Goal: Transaction & Acquisition: Purchase product/service

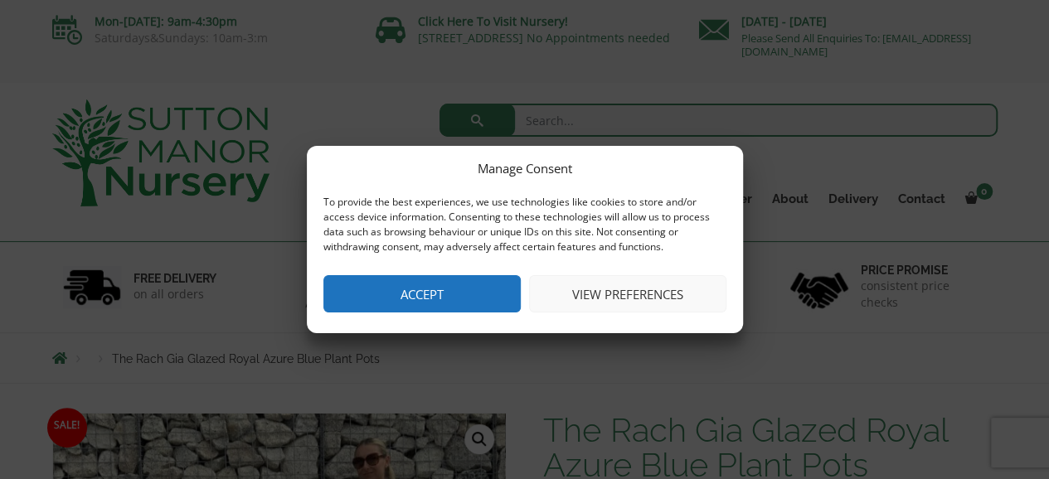
click at [488, 299] on button "Accept" at bounding box center [421, 293] width 197 height 37
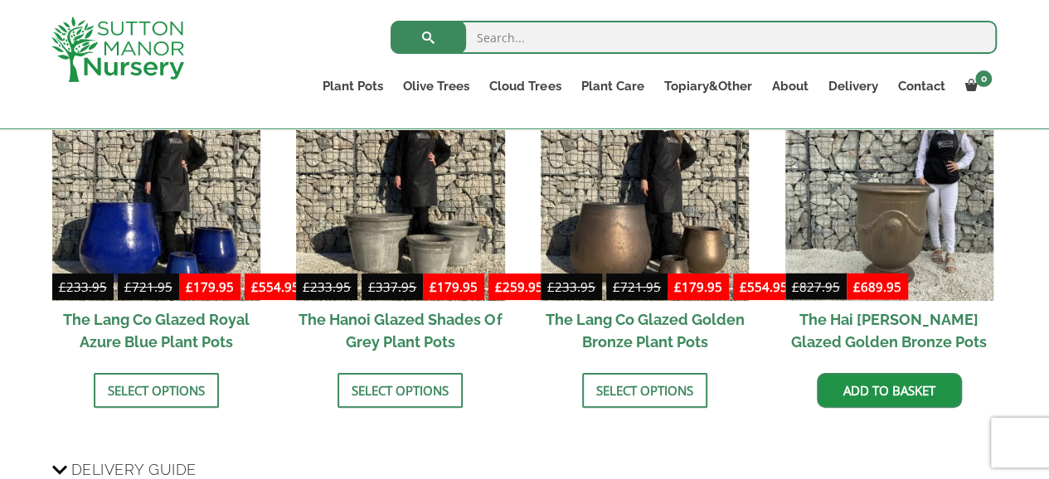
scroll to position [1575, 0]
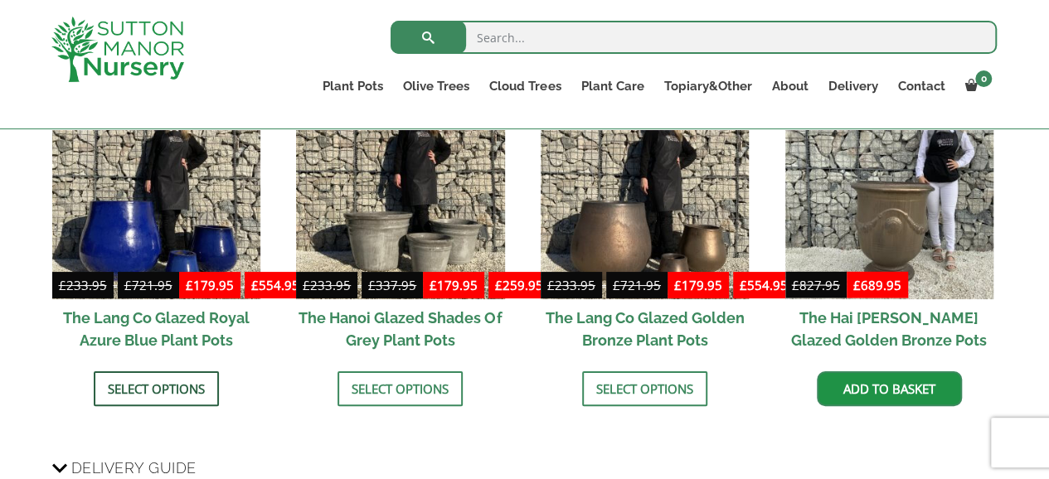
click at [153, 391] on link "Select options" at bounding box center [156, 388] width 125 height 35
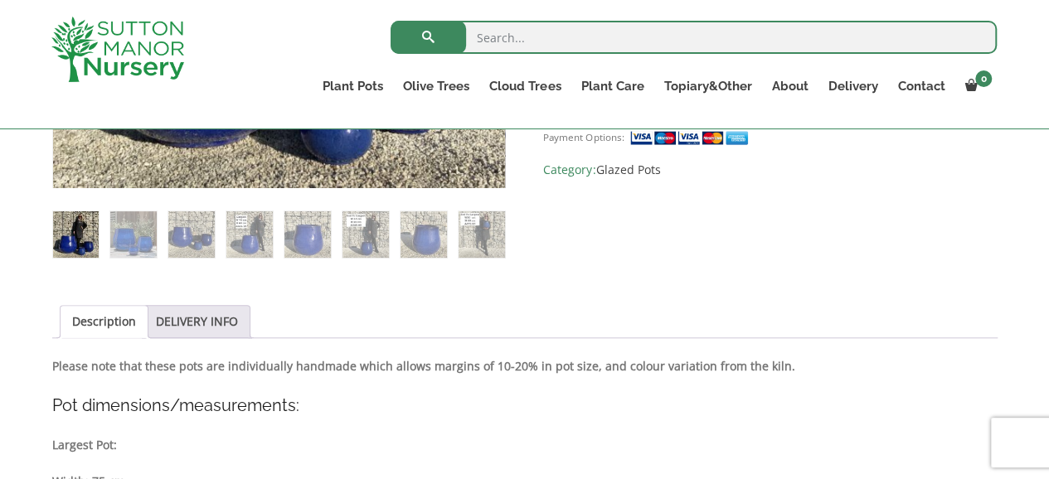
scroll to position [580, 0]
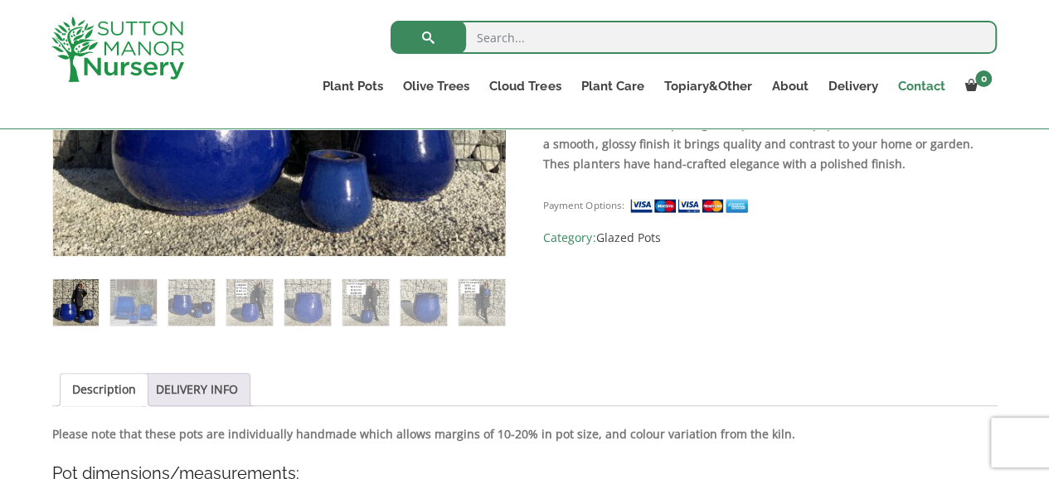
click at [918, 85] on link "Contact" at bounding box center [920, 86] width 67 height 23
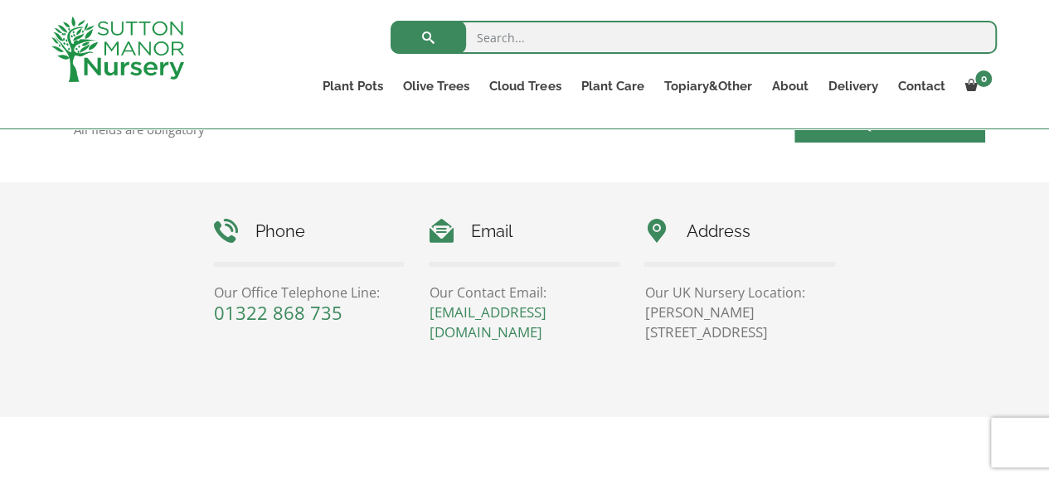
scroll to position [746, 0]
